Goal: Task Accomplishment & Management: Use online tool/utility

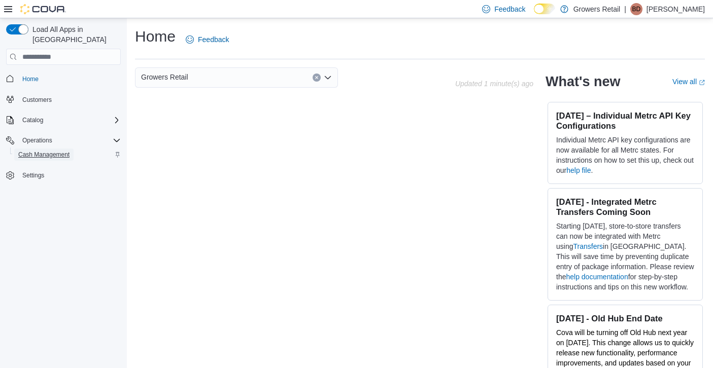
click at [48, 151] on span "Cash Management" at bounding box center [43, 155] width 51 height 8
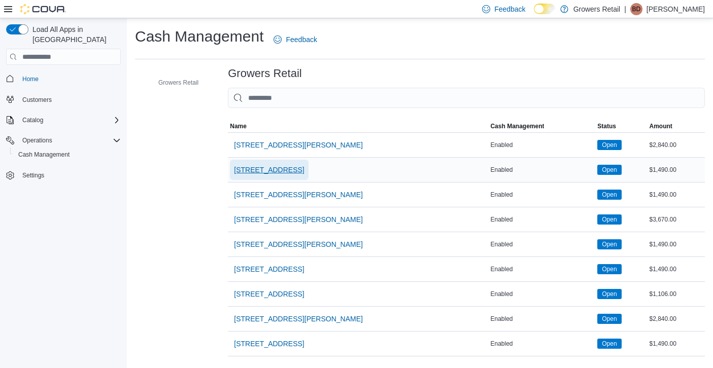
click at [276, 167] on span "[STREET_ADDRESS]" at bounding box center [269, 170] width 70 height 10
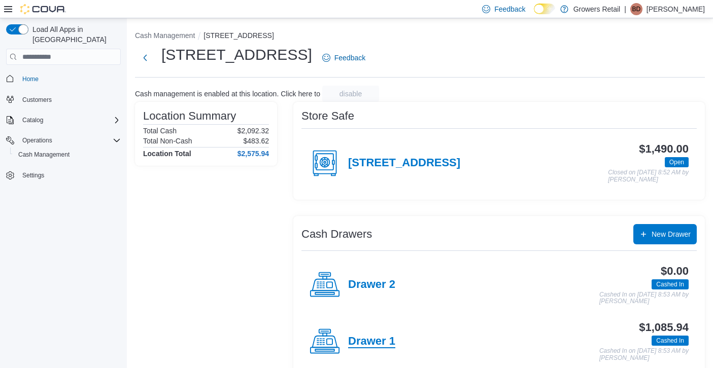
click at [372, 347] on h4 "Drawer 1" at bounding box center [371, 341] width 47 height 13
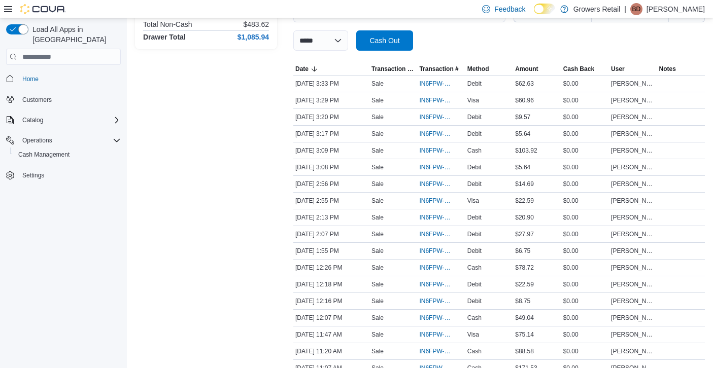
scroll to position [177, 0]
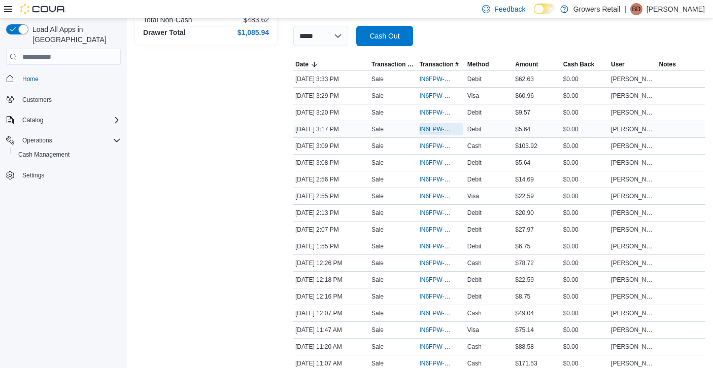
click at [439, 126] on span "IN6FPW-1995739" at bounding box center [435, 129] width 33 height 8
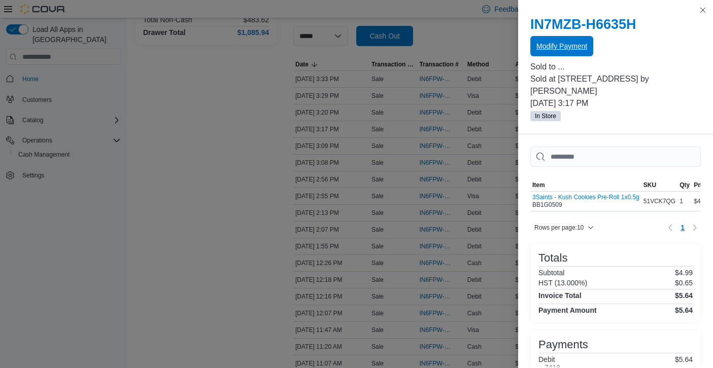
click at [556, 44] on span "Modify Payment" at bounding box center [561, 46] width 51 height 10
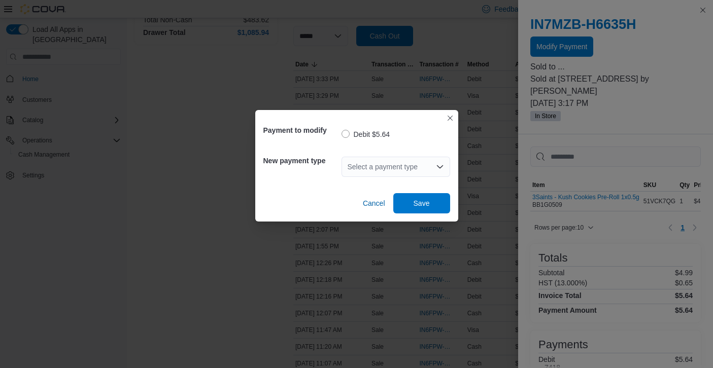
click at [398, 176] on div "Select a payment type" at bounding box center [396, 167] width 109 height 20
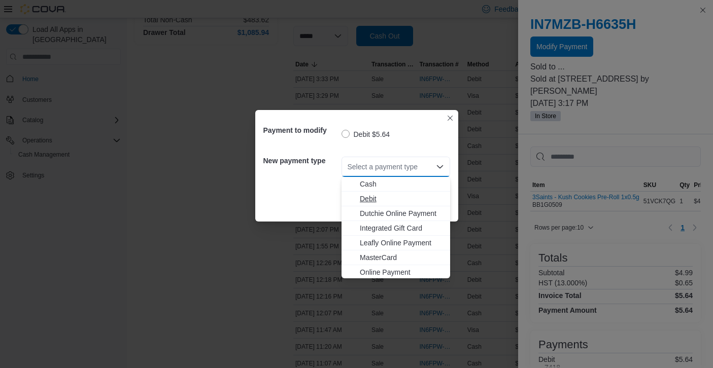
scroll to position [16, 0]
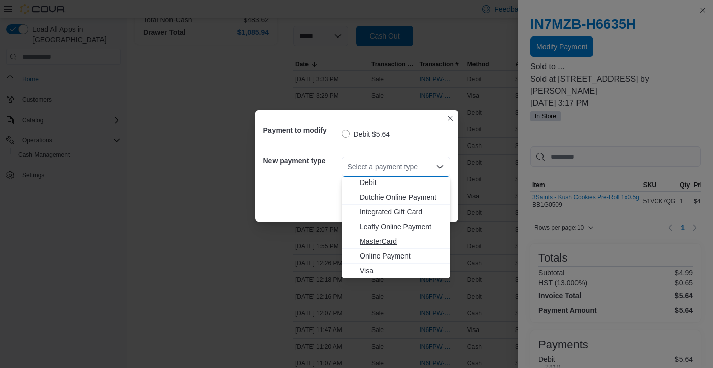
click at [372, 237] on span "MasterCard" at bounding box center [402, 242] width 84 height 10
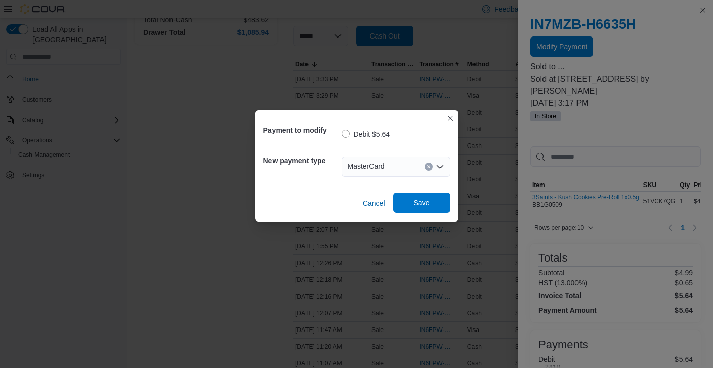
click at [410, 197] on span "Save" at bounding box center [421, 203] width 45 height 20
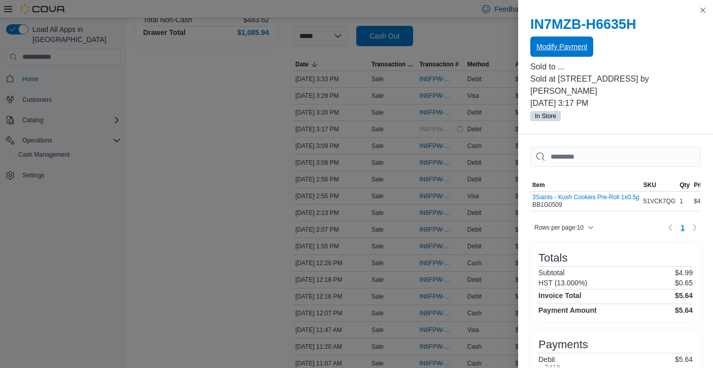
scroll to position [0, 0]
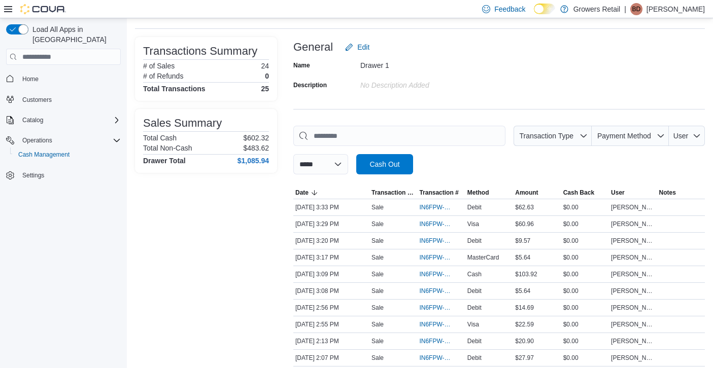
scroll to position [48, 0]
